Goal: Information Seeking & Learning: Learn about a topic

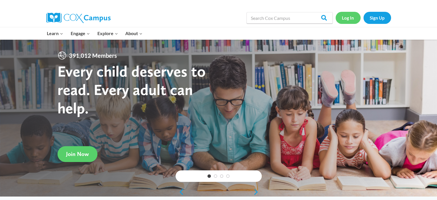
click at [351, 16] on link "Log In" at bounding box center [348, 18] width 25 height 12
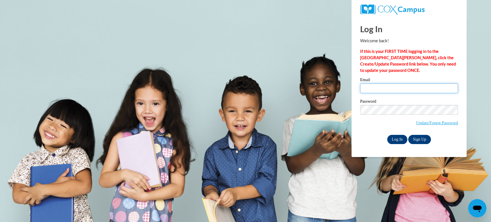
type input "sstrangb@kusd.edu"
click at [397, 138] on input "Log In" at bounding box center [397, 139] width 20 height 9
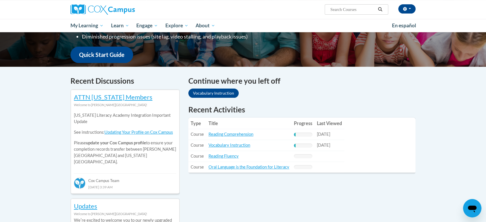
scroll to position [143, 0]
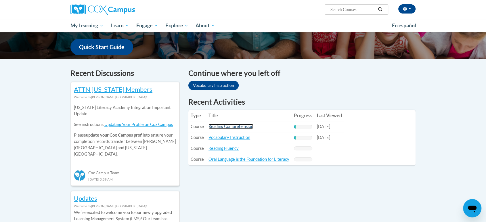
click at [244, 127] on link "Reading Comprehension" at bounding box center [231, 126] width 45 height 5
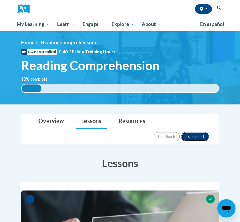
click at [200, 132] on button "Transcript" at bounding box center [195, 136] width 28 height 9
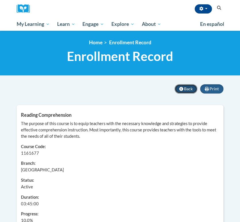
click at [186, 87] on span "Back" at bounding box center [188, 88] width 9 height 5
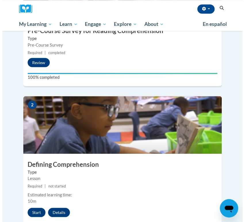
scroll to position [263, 0]
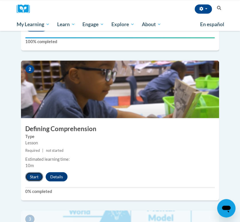
click at [35, 172] on button "Start" at bounding box center [34, 176] width 18 height 9
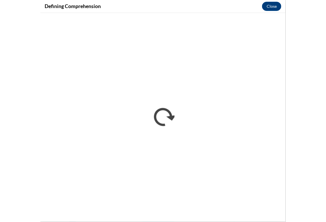
scroll to position [0, 0]
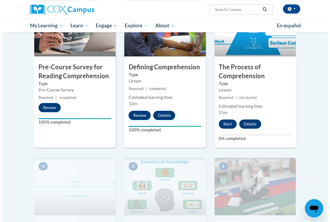
scroll to position [160, 0]
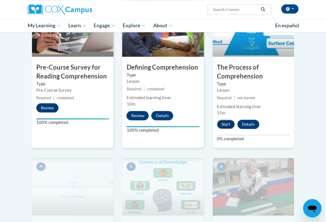
click at [227, 124] on button "Start" at bounding box center [226, 124] width 18 height 9
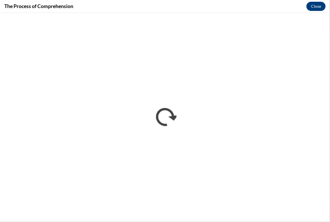
scroll to position [0, 0]
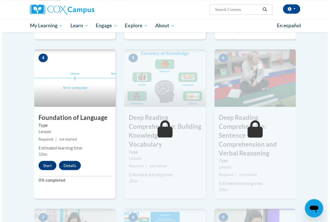
scroll to position [271, 0]
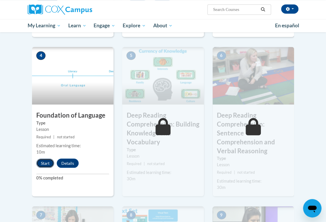
click at [43, 163] on button "Start" at bounding box center [45, 162] width 18 height 9
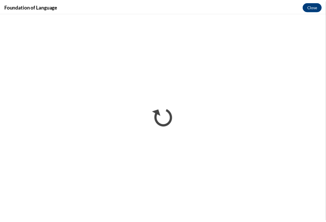
scroll to position [0, 0]
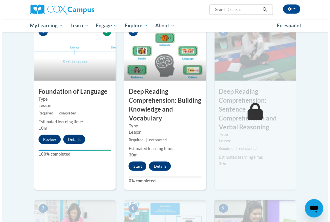
scroll to position [294, 0]
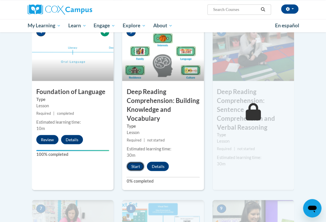
click at [134, 169] on button "Start" at bounding box center [135, 166] width 18 height 9
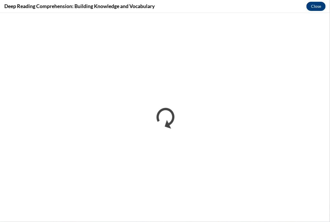
scroll to position [0, 0]
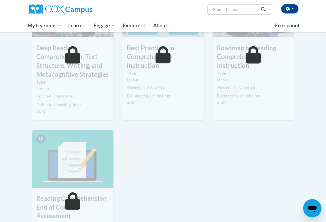
scroll to position [524, 0]
